Goal: Find specific page/section: Find specific page/section

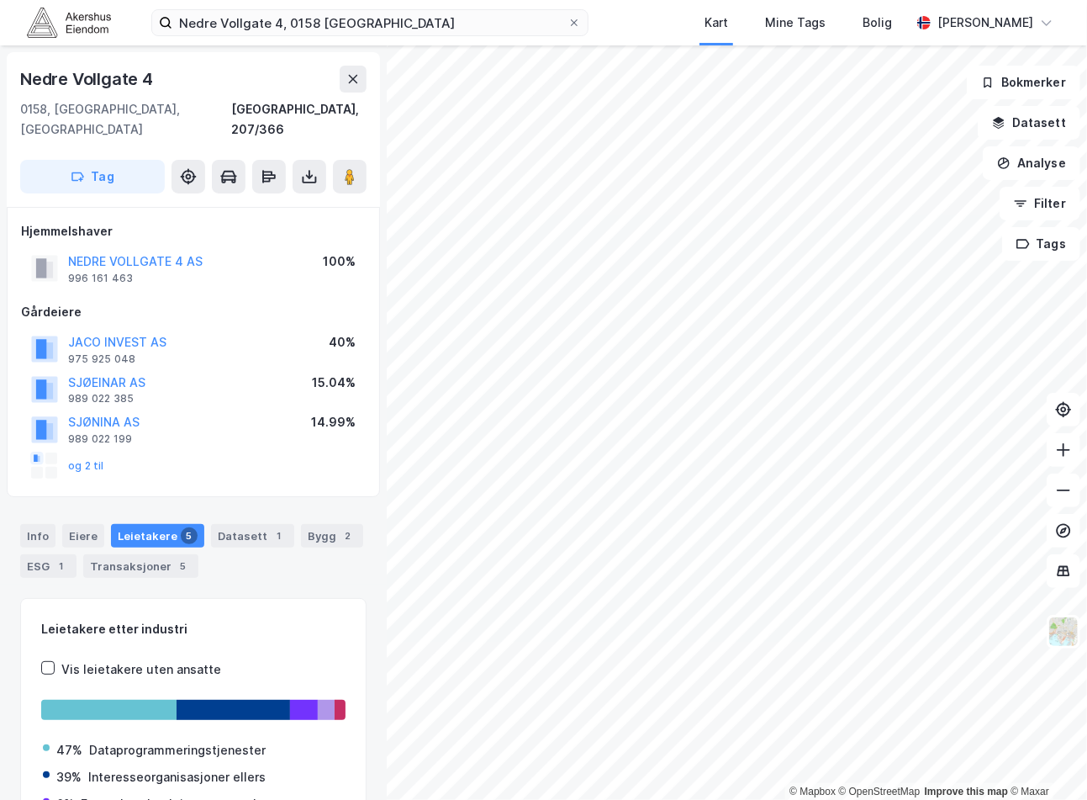
scroll to position [569, 0]
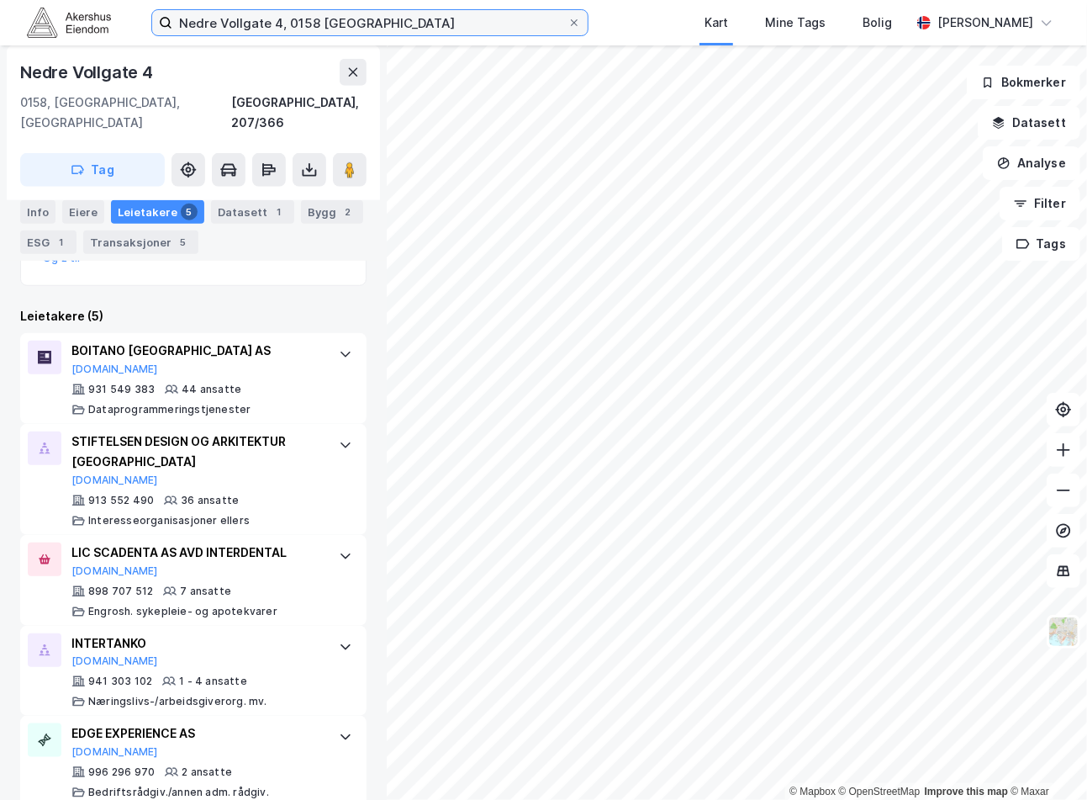
click at [287, 21] on input "Nedre Vollgate 4, 0158 [GEOGRAPHIC_DATA]" at bounding box center [369, 22] width 395 height 25
click at [284, 20] on input "Nedre Vollgate 4, 0158 [GEOGRAPHIC_DATA]" at bounding box center [369, 22] width 395 height 25
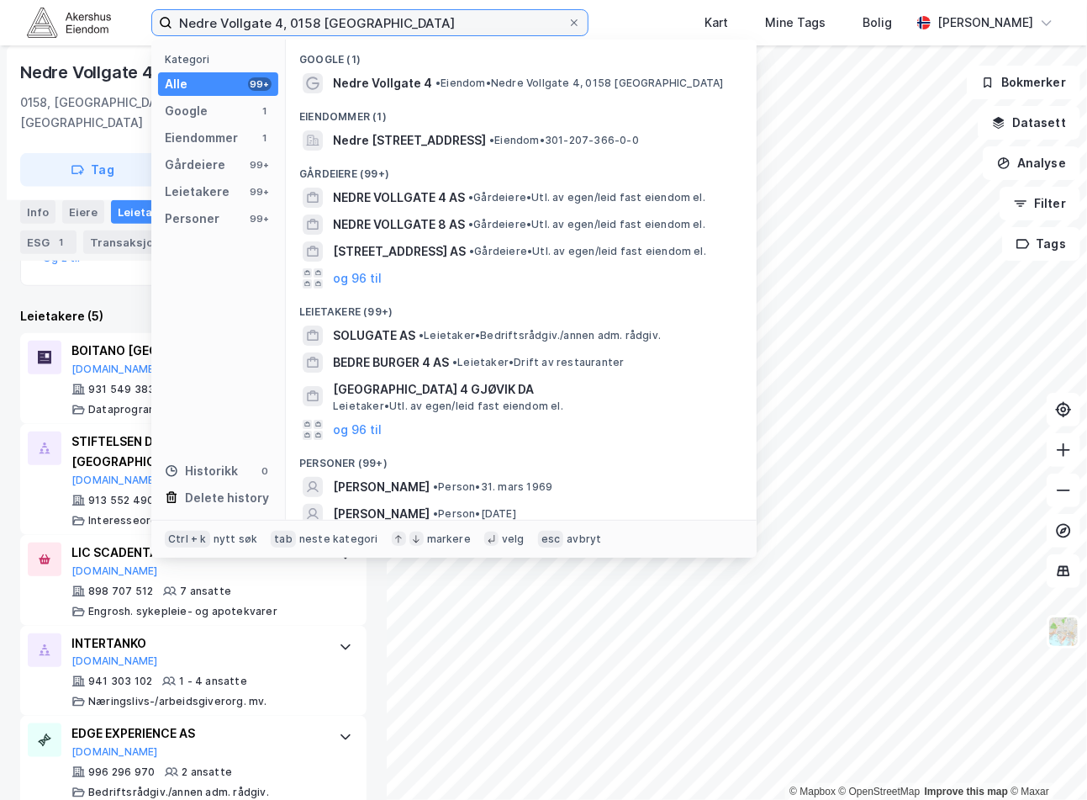
click at [284, 20] on input "Nedre Vollgate 4, 0158 [GEOGRAPHIC_DATA]" at bounding box center [369, 22] width 395 height 25
paste input "[PERSON_NAME][STREET_ADDRESS]"
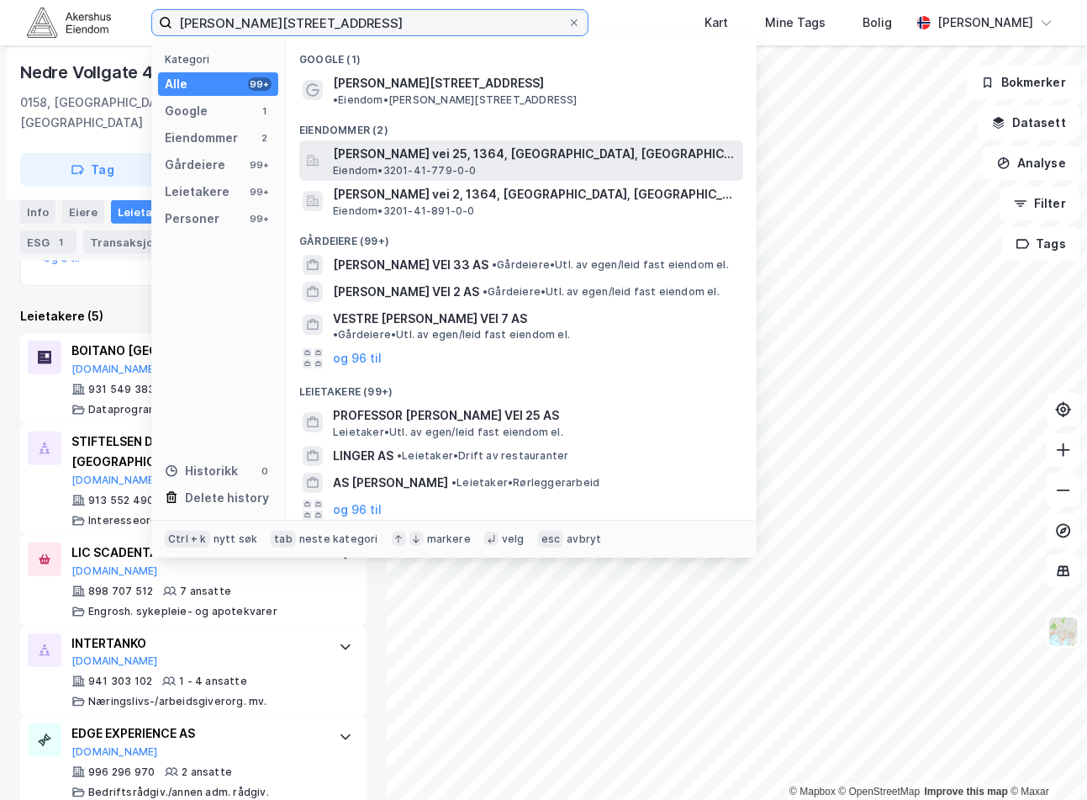
type input "[PERSON_NAME][STREET_ADDRESS]"
click at [469, 144] on span "[PERSON_NAME] vei 25, 1364, [GEOGRAPHIC_DATA], [GEOGRAPHIC_DATA]" at bounding box center [535, 154] width 404 height 20
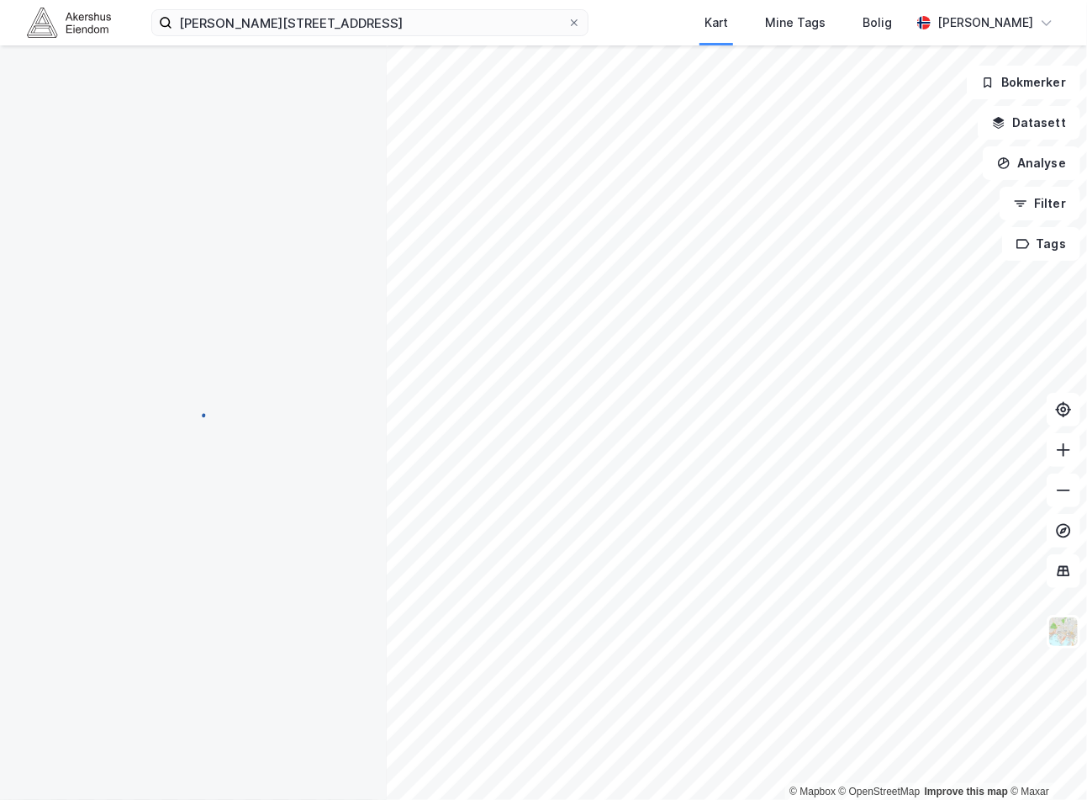
scroll to position [29, 0]
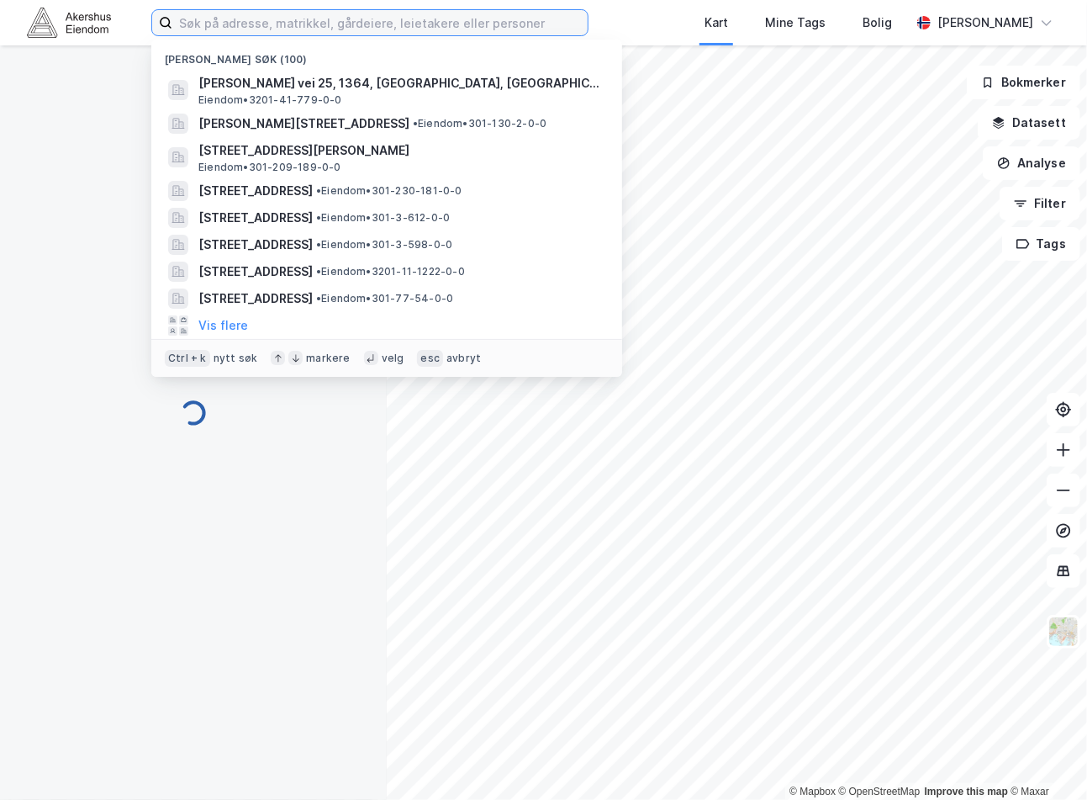
click at [478, 29] on input at bounding box center [379, 22] width 415 height 25
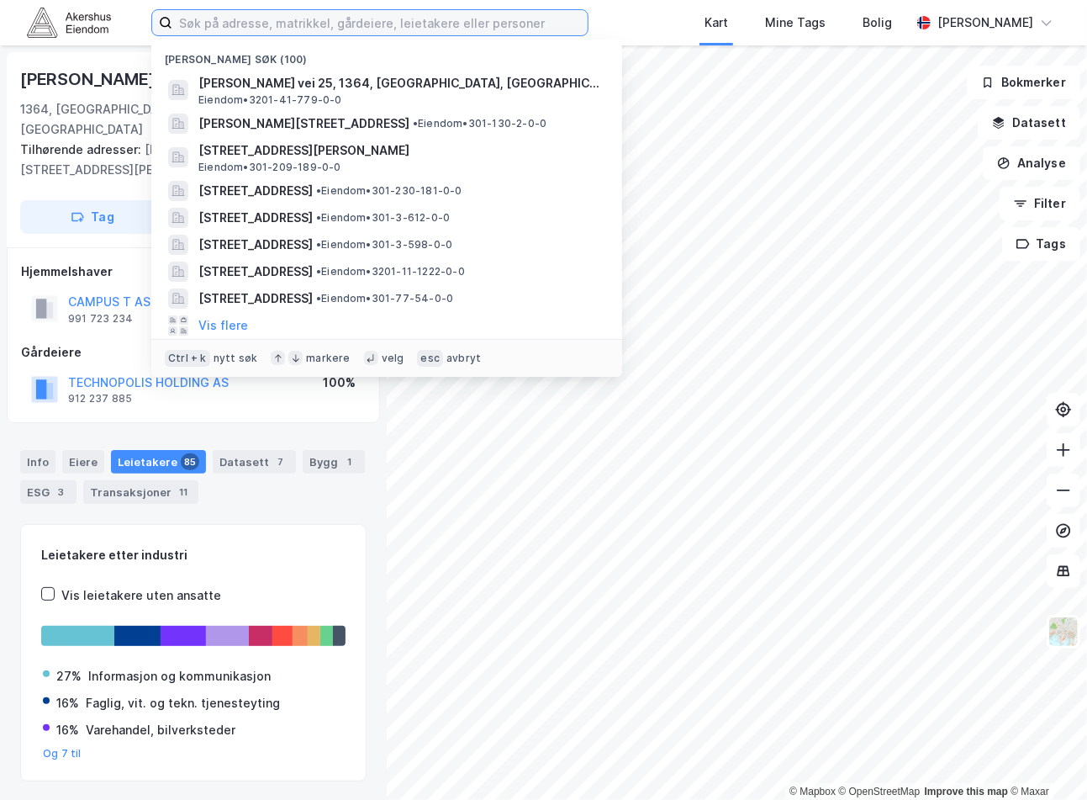
paste input "[PERSON_NAME][STREET_ADDRESS]"
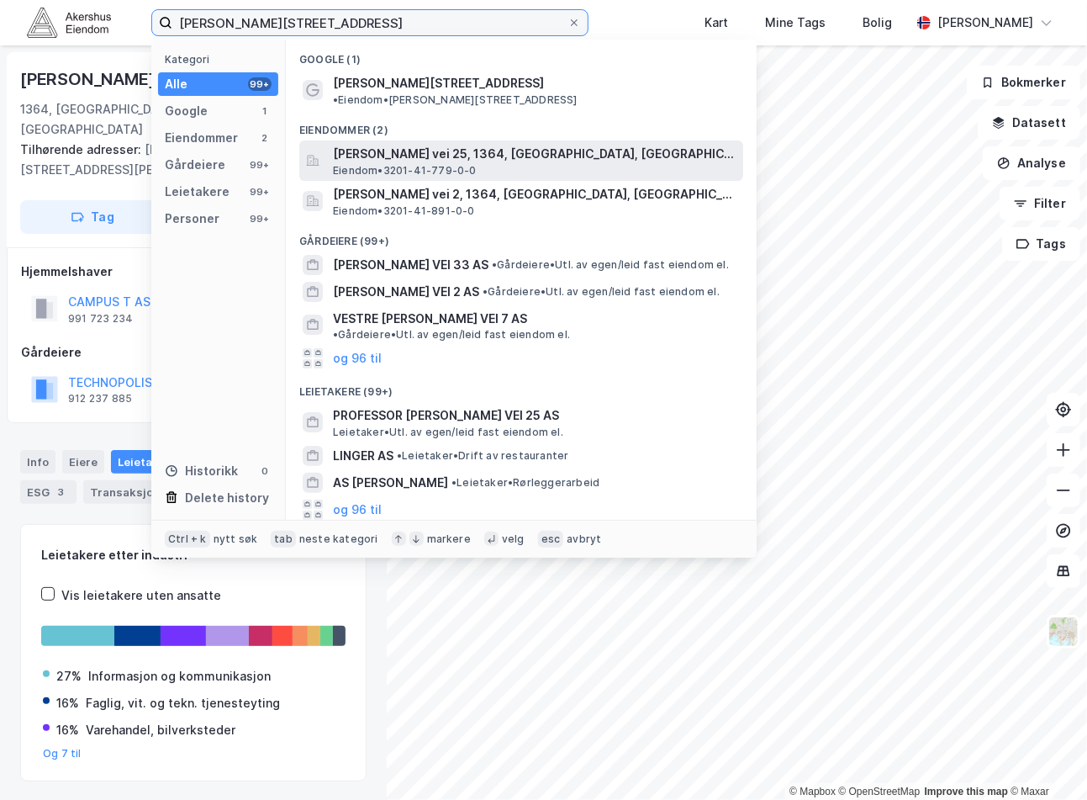
type input "[PERSON_NAME][STREET_ADDRESS]"
click at [450, 144] on span "[PERSON_NAME] vei 25, 1364, [GEOGRAPHIC_DATA], [GEOGRAPHIC_DATA]" at bounding box center [535, 154] width 404 height 20
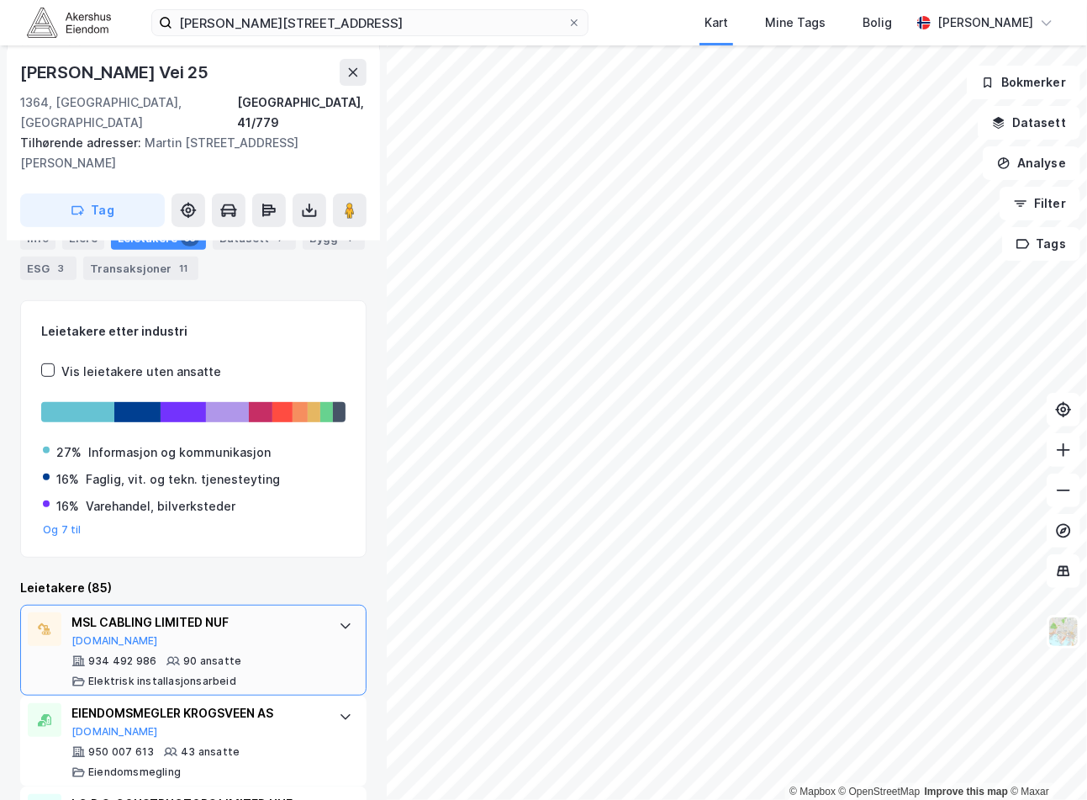
scroll to position [309, 0]
